Goal: Information Seeking & Learning: Learn about a topic

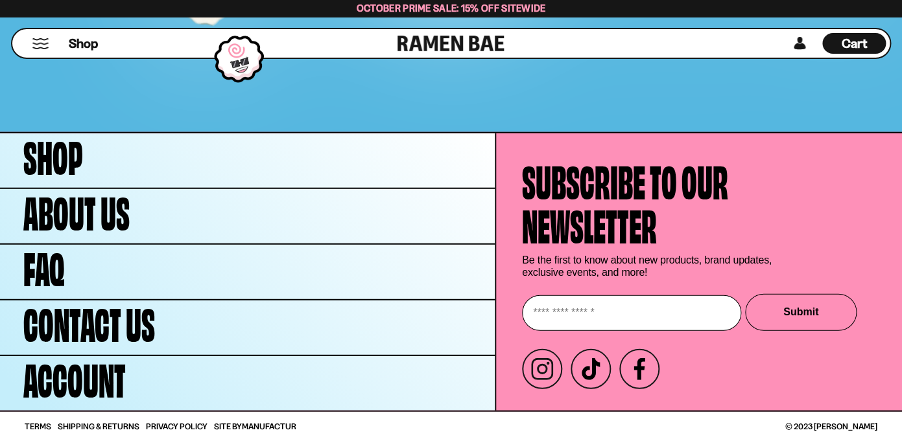
scroll to position [8304, 0]
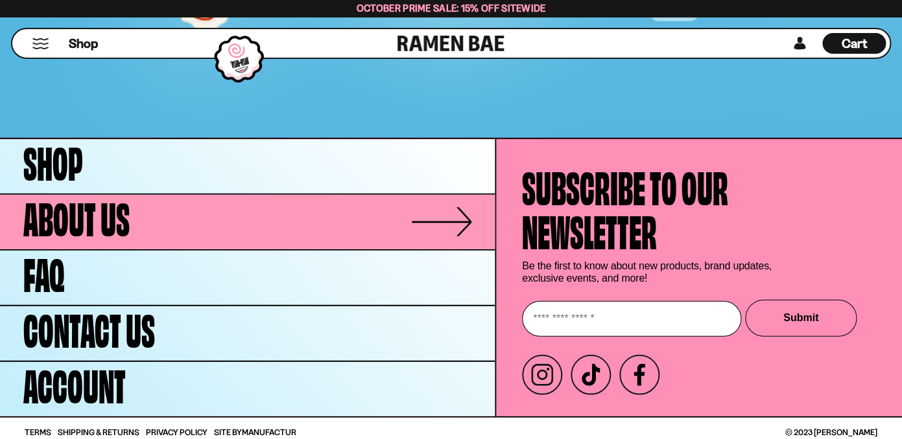
click at [113, 215] on span "About Us" at bounding box center [76, 216] width 106 height 44
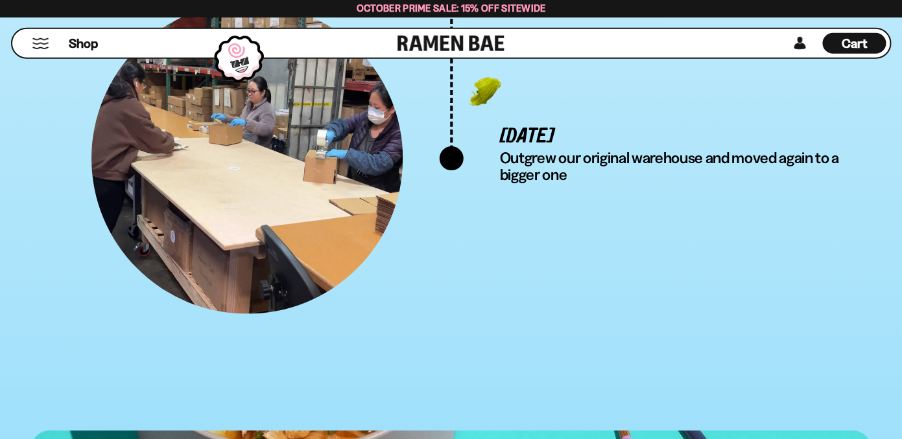
scroll to position [5290, 0]
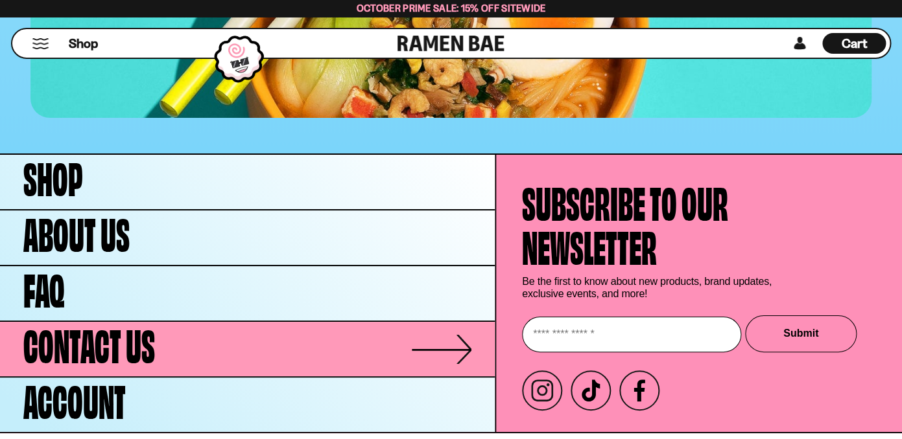
click at [123, 322] on span "Contact Us" at bounding box center [89, 343] width 132 height 44
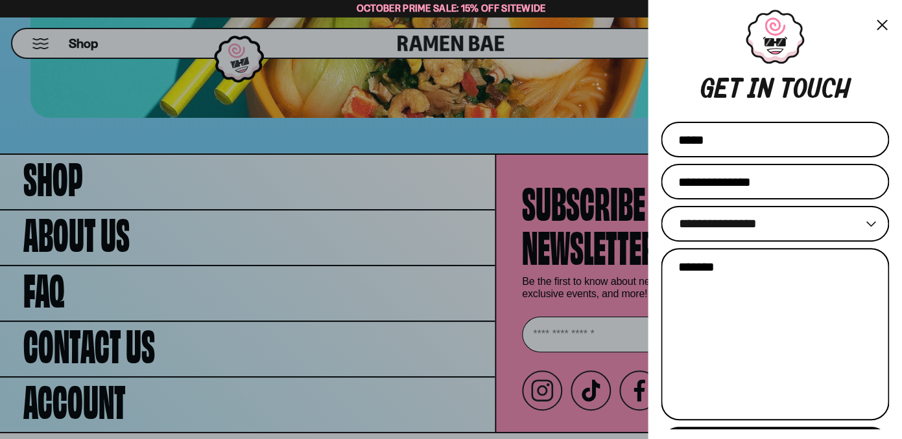
scroll to position [129, 0]
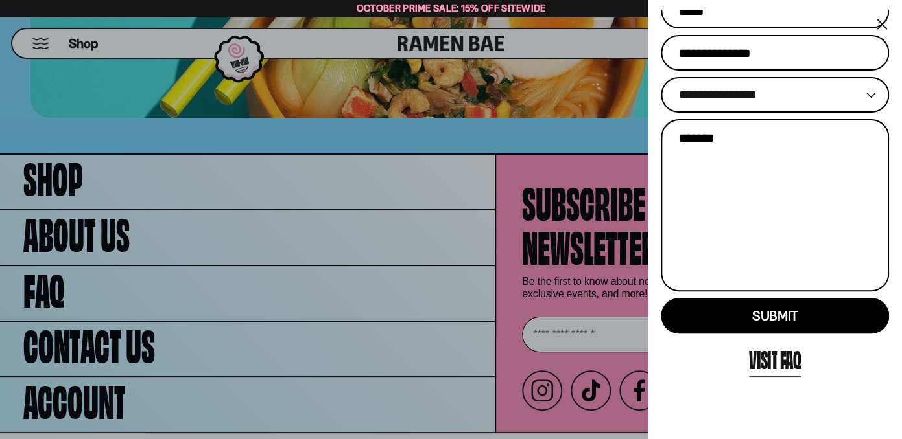
click at [46, 266] on div at bounding box center [451, 219] width 902 height 439
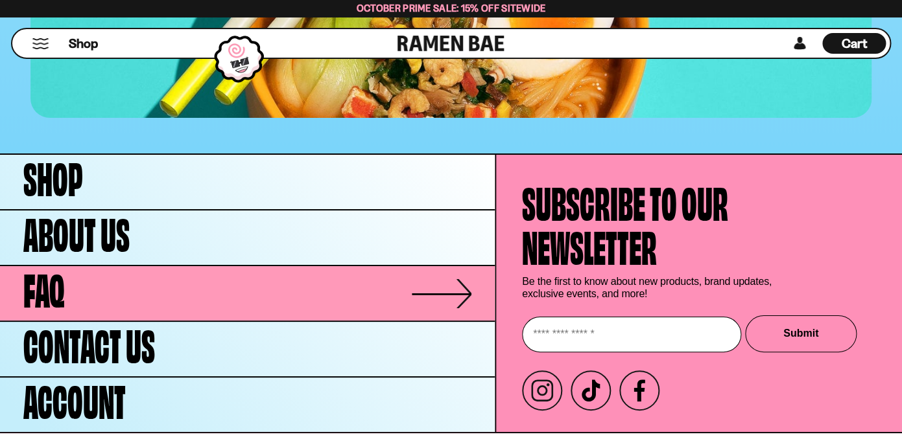
click at [46, 266] on span "FAQ" at bounding box center [43, 287] width 41 height 44
